Goal: Information Seeking & Learning: Learn about a topic

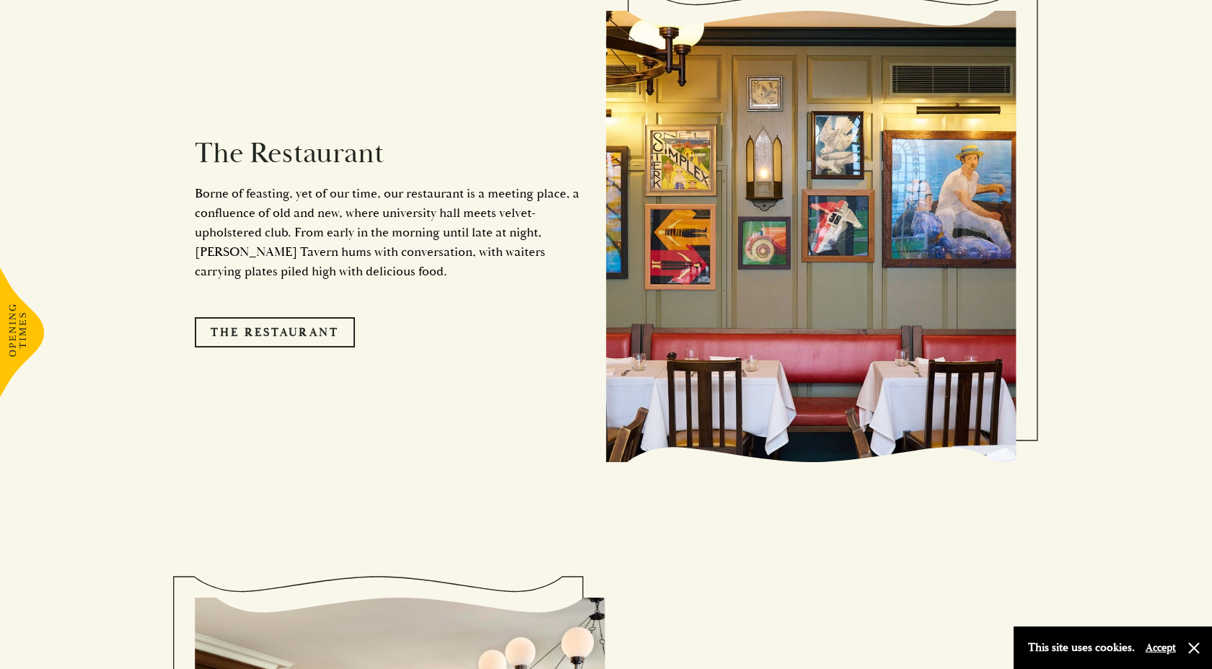
scroll to position [1337, 0]
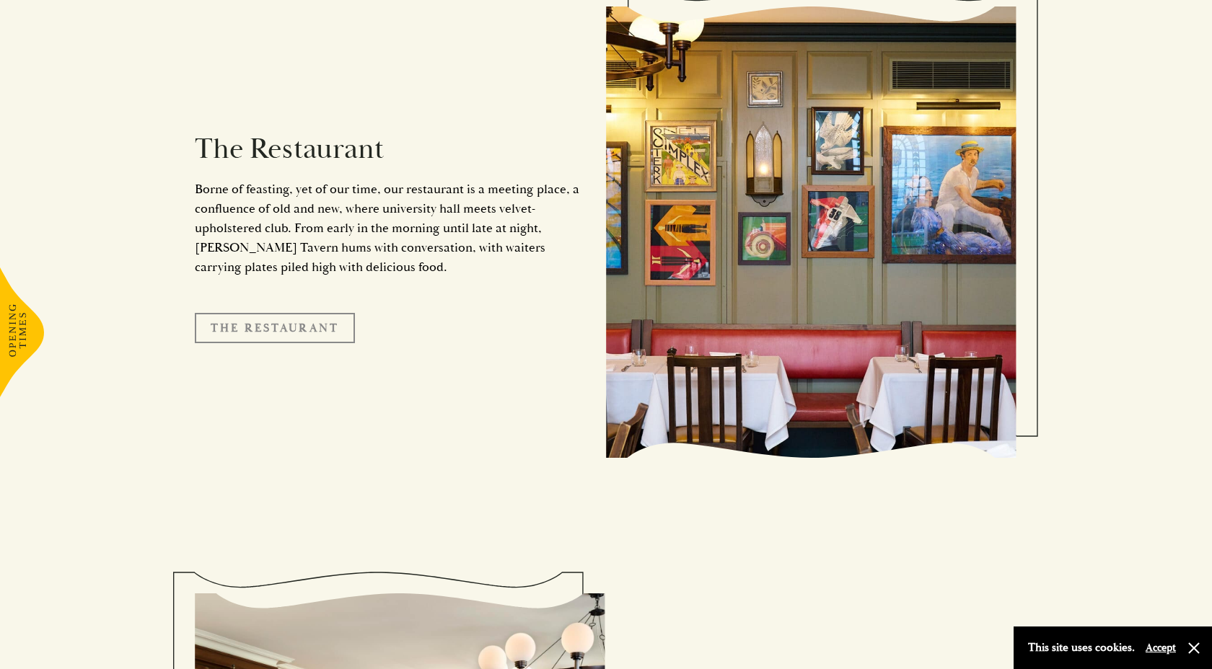
click at [281, 313] on link "The Restaurant" at bounding box center [275, 328] width 160 height 30
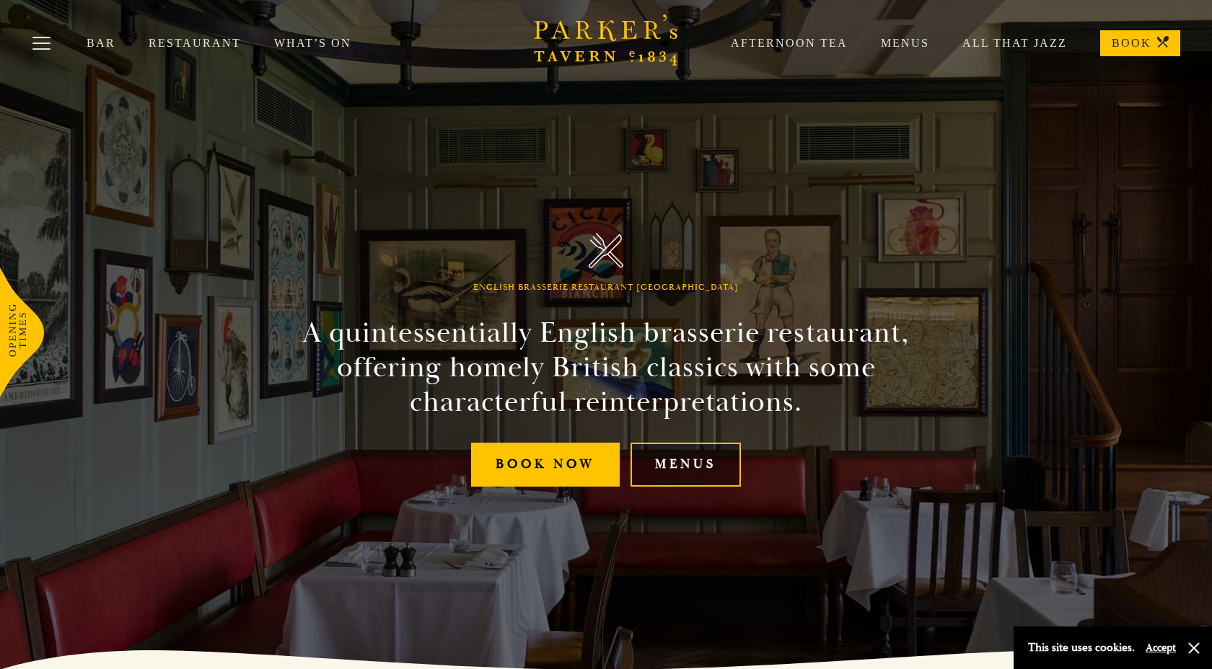
click at [687, 457] on link "Menus" at bounding box center [685, 465] width 110 height 44
click at [912, 48] on link "Menus" at bounding box center [889, 43] width 82 height 14
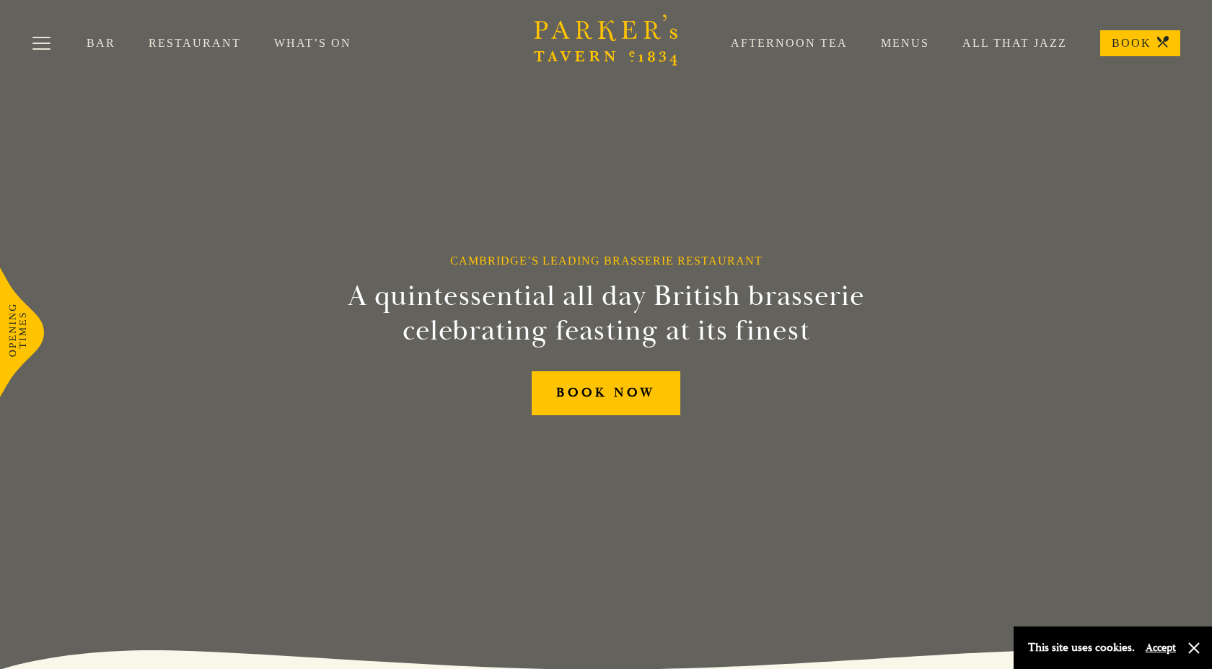
click at [198, 40] on link "Restaurant" at bounding box center [212, 43] width 126 height 14
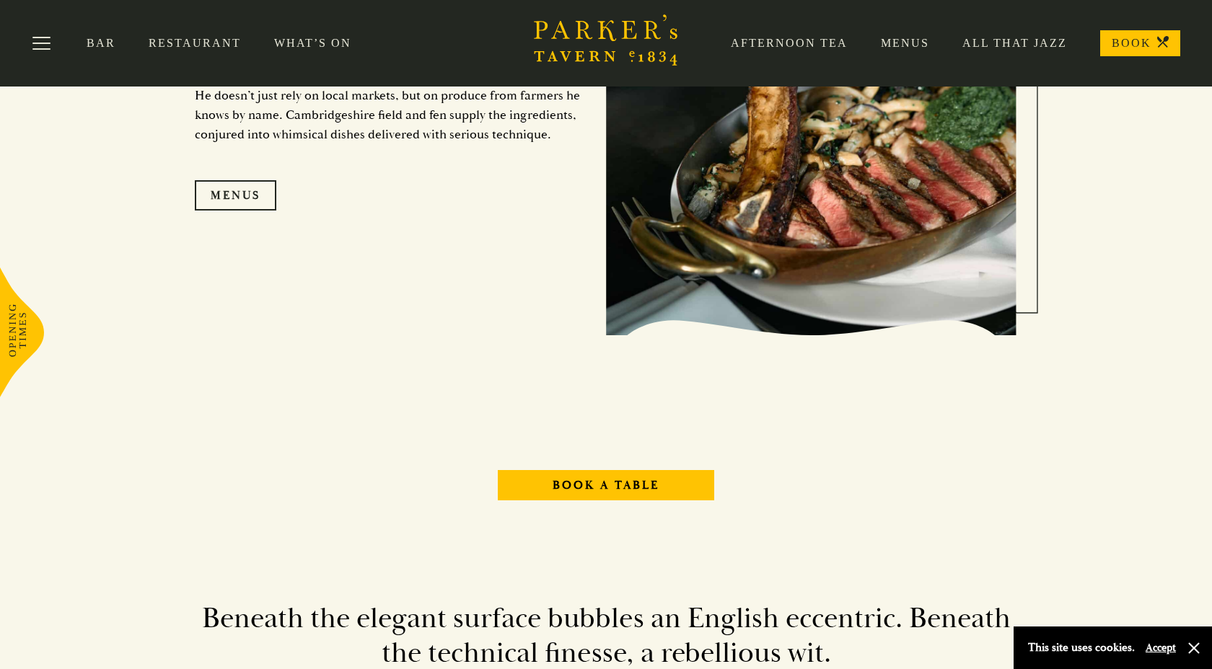
scroll to position [1607, 0]
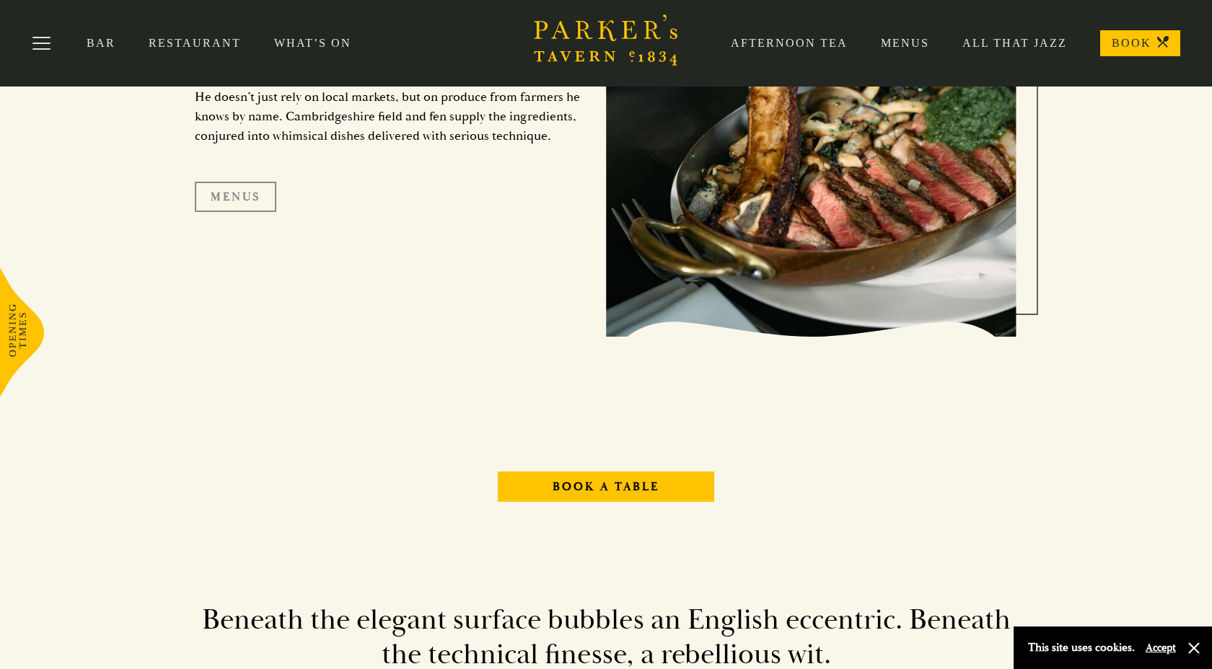
click at [225, 193] on link "Menus" at bounding box center [236, 197] width 82 height 30
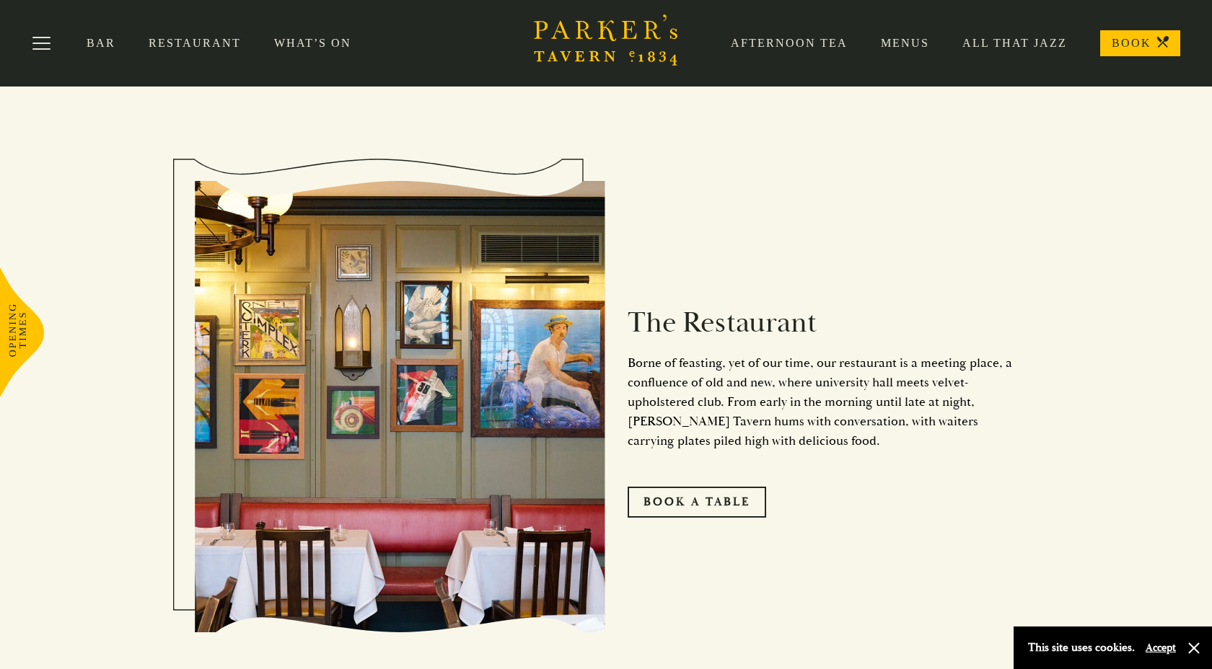
scroll to position [0, 0]
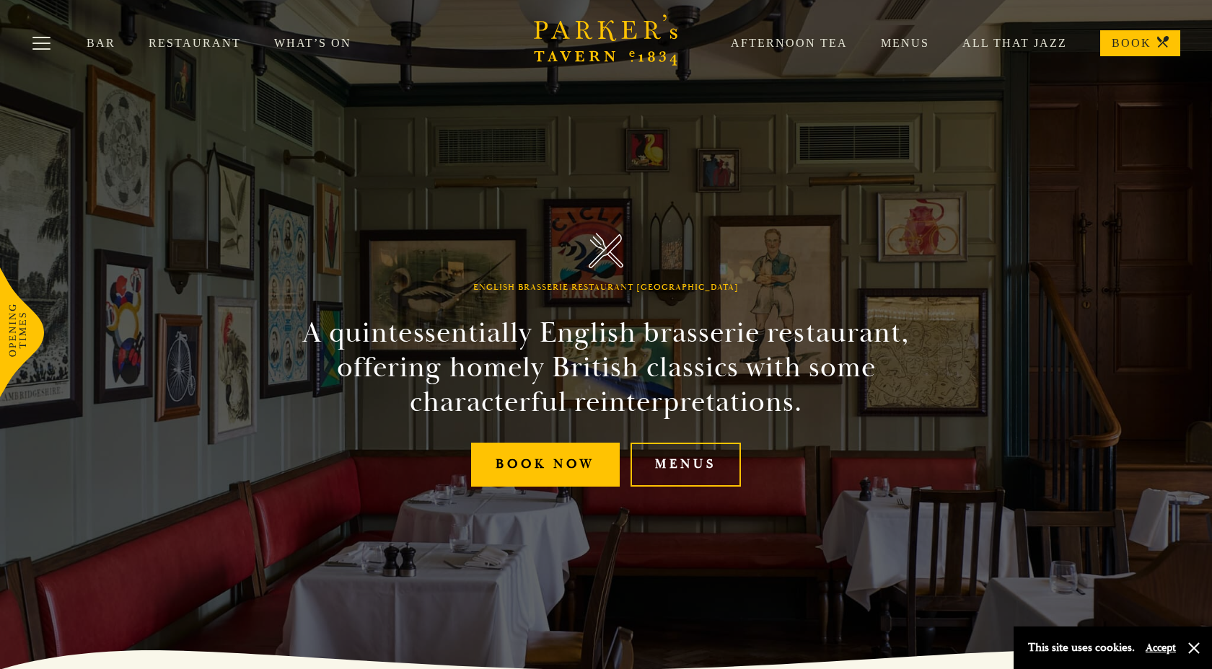
click at [907, 40] on link "Menus" at bounding box center [889, 43] width 82 height 14
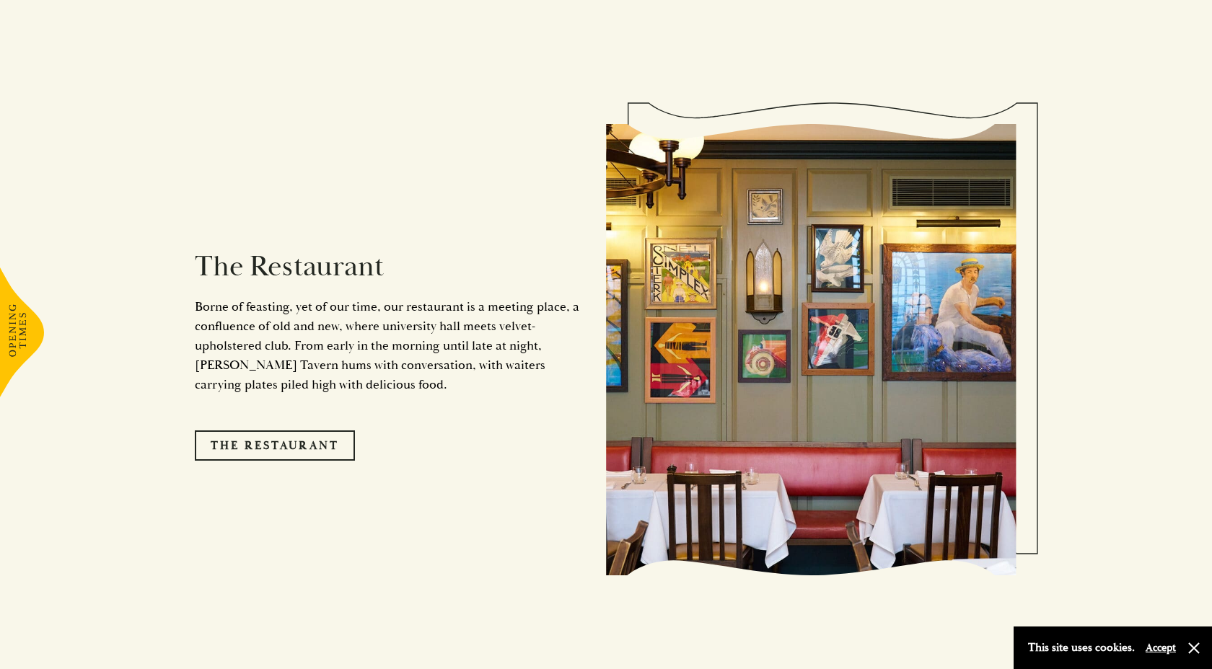
scroll to position [1228, 0]
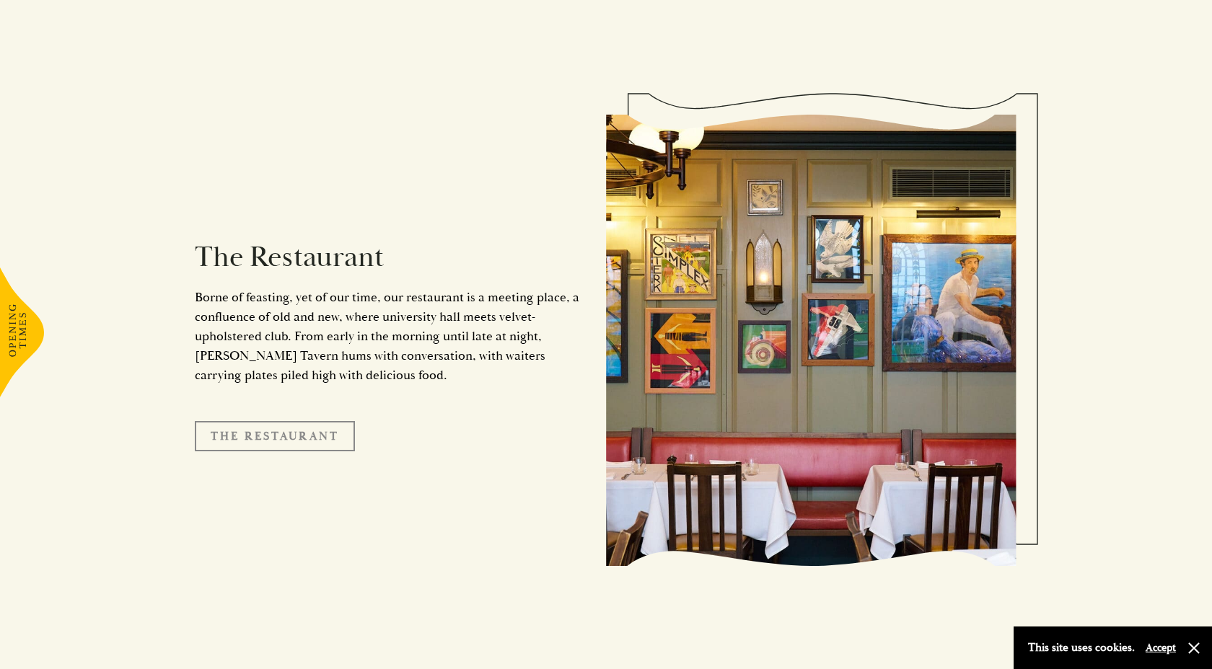
click at [257, 421] on link "The Restaurant" at bounding box center [275, 436] width 160 height 30
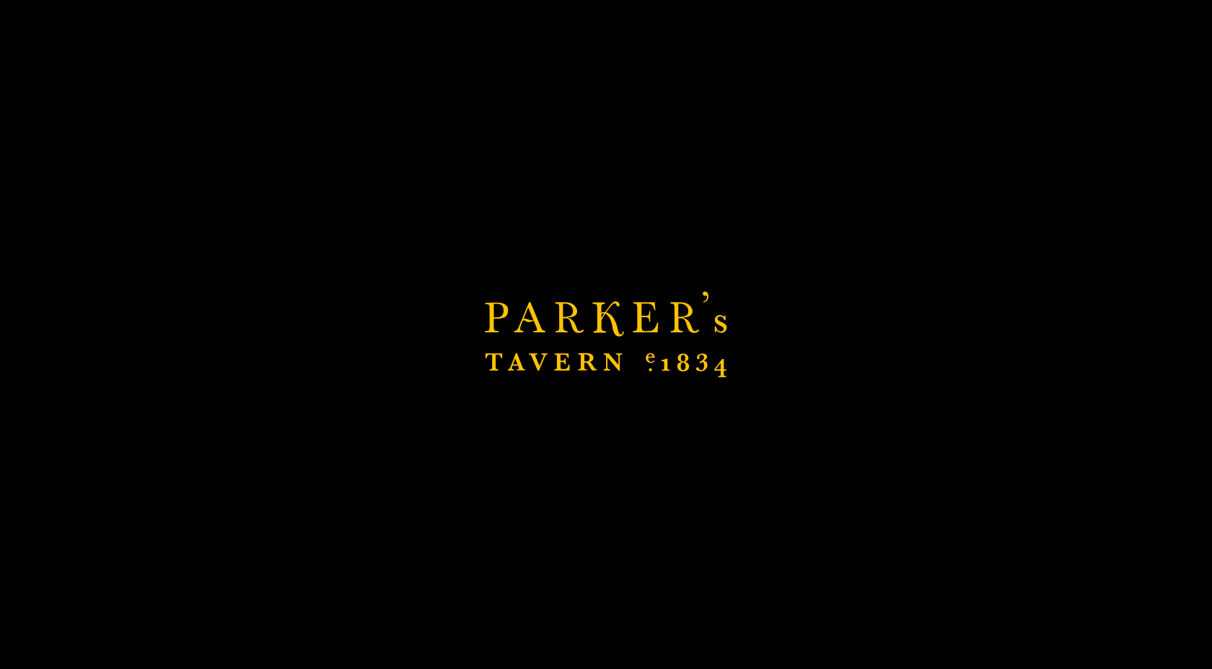
scroll to position [1432, 0]
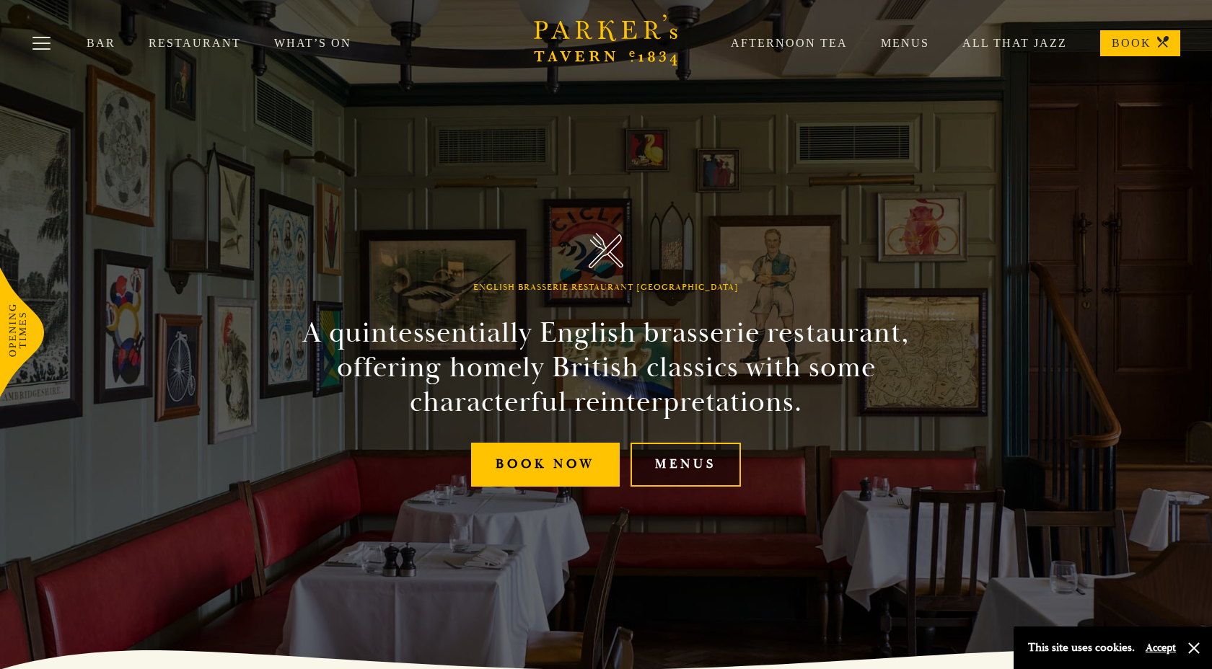
click at [683, 460] on link "Menus" at bounding box center [685, 465] width 110 height 44
click at [48, 43] on button "Toggle navigation" at bounding box center [41, 45] width 61 height 61
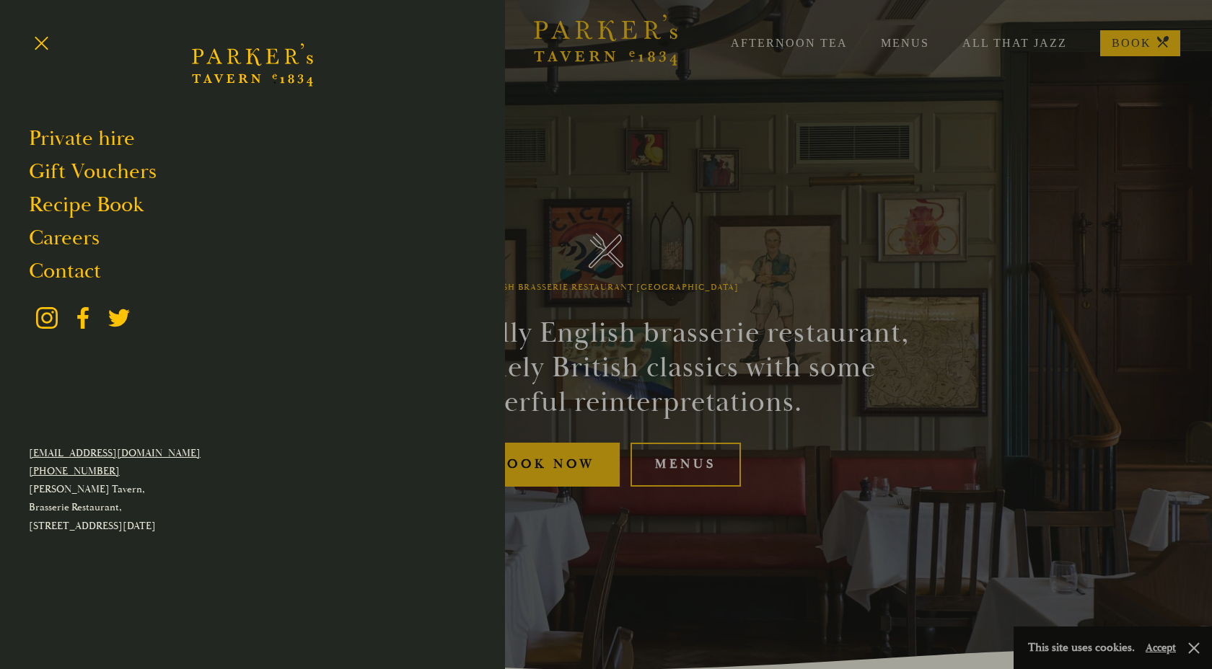
click at [585, 194] on div at bounding box center [606, 334] width 1212 height 669
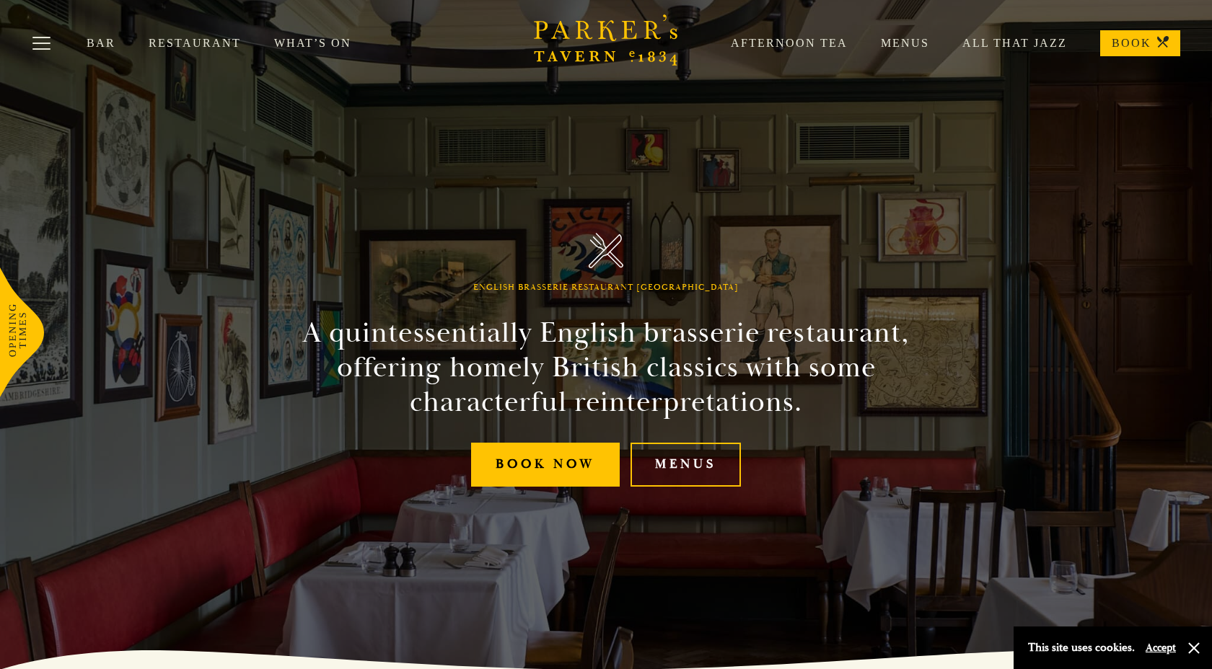
click at [788, 44] on link "Afternoon Tea" at bounding box center [773, 43] width 150 height 14
